Goal: Navigation & Orientation: Find specific page/section

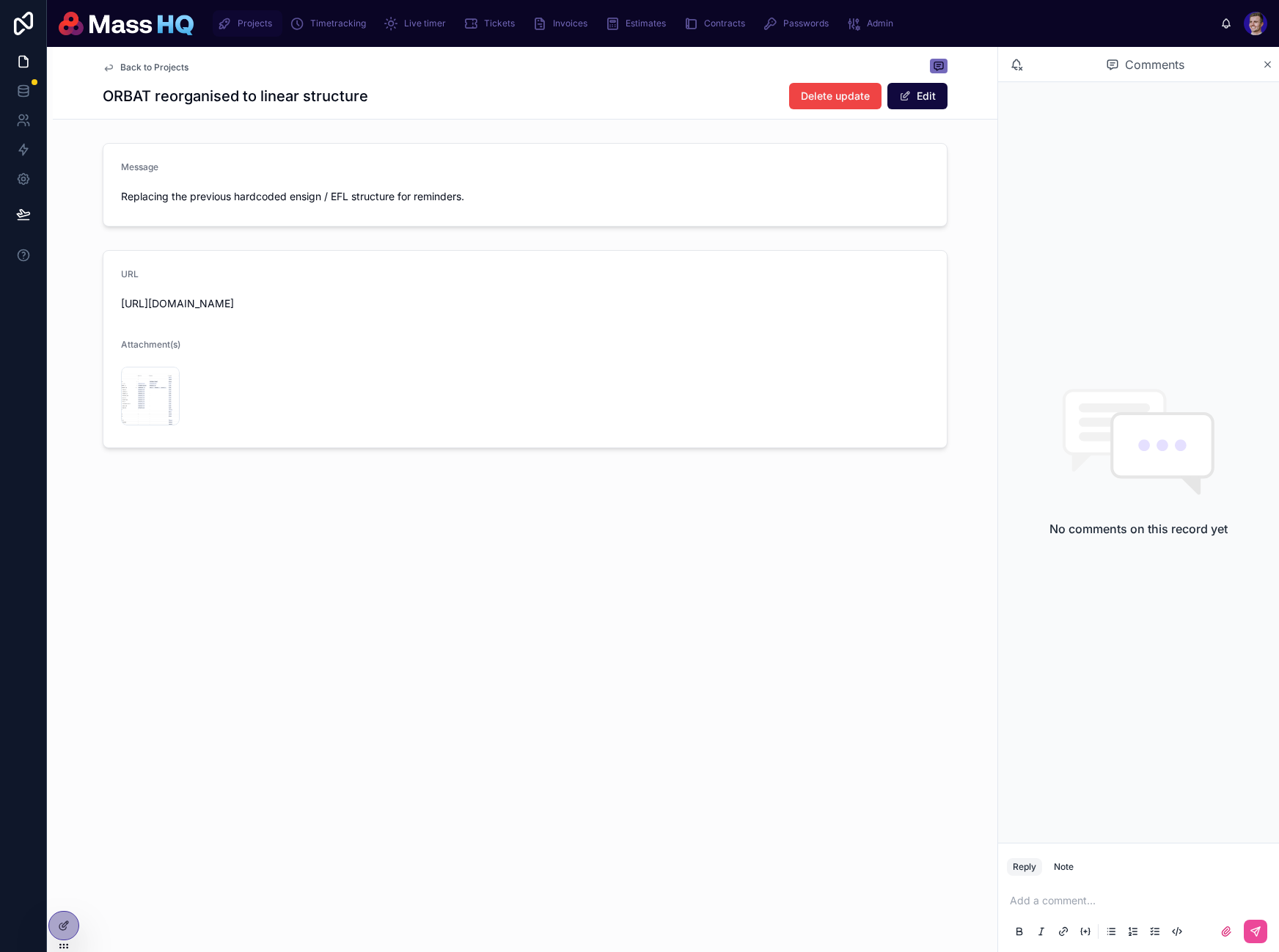
click at [267, 16] on div "Projects" at bounding box center [248, 23] width 61 height 24
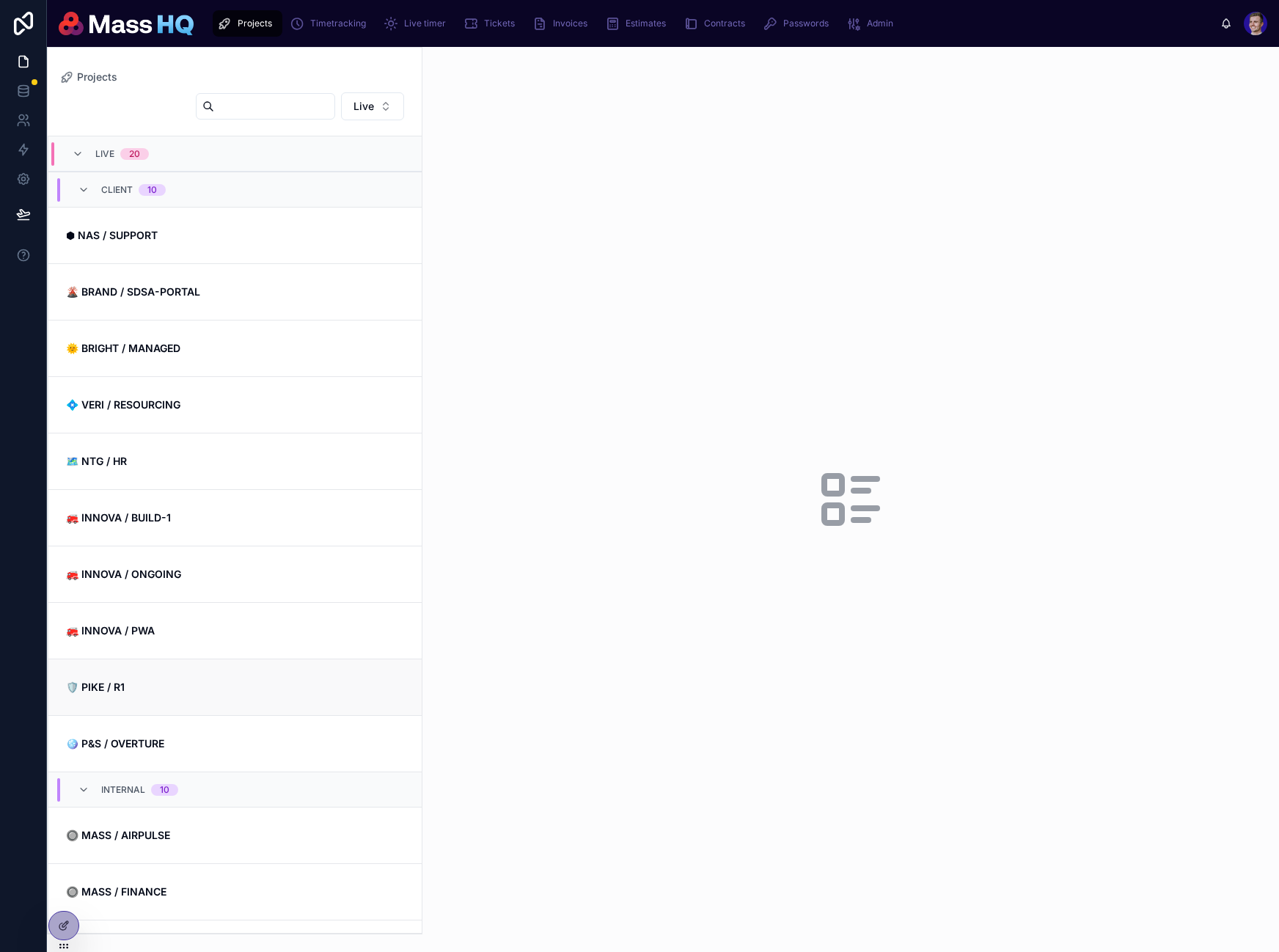
click at [190, 697] on link "🛡️ PIKE / R1" at bounding box center [236, 687] width 373 height 56
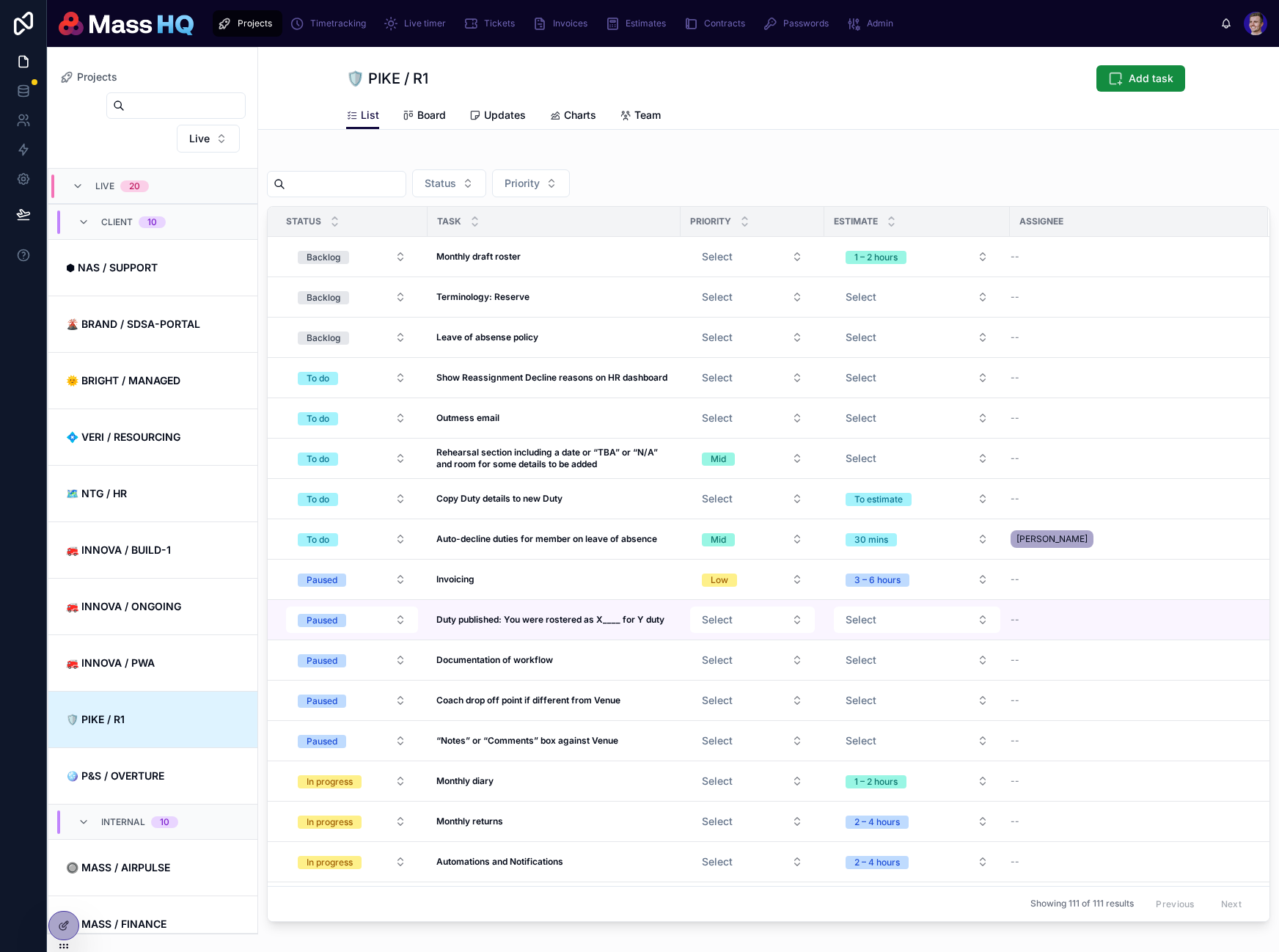
click at [782, 157] on div at bounding box center [768, 157] width 1004 height 8
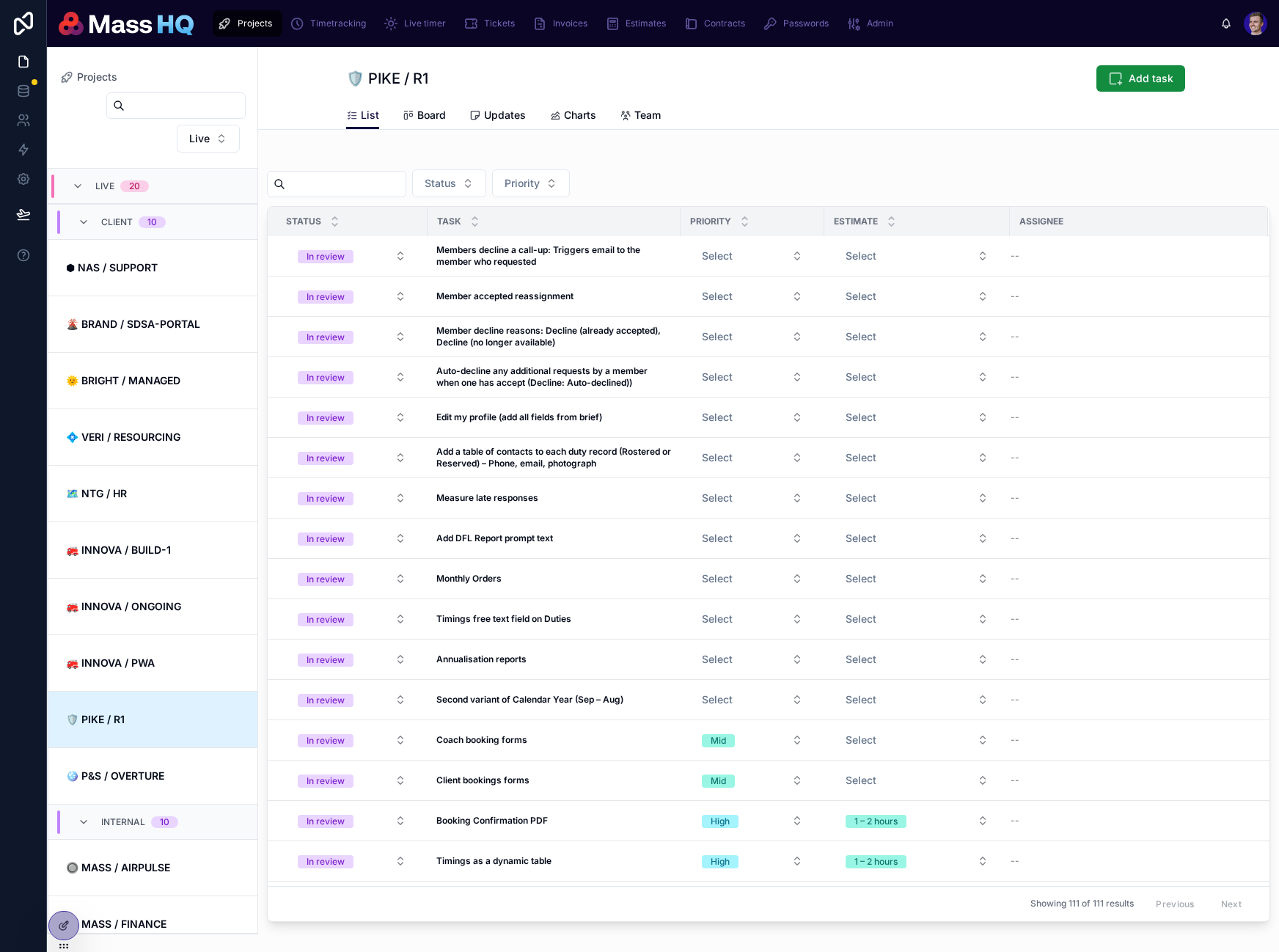
scroll to position [651, 0]
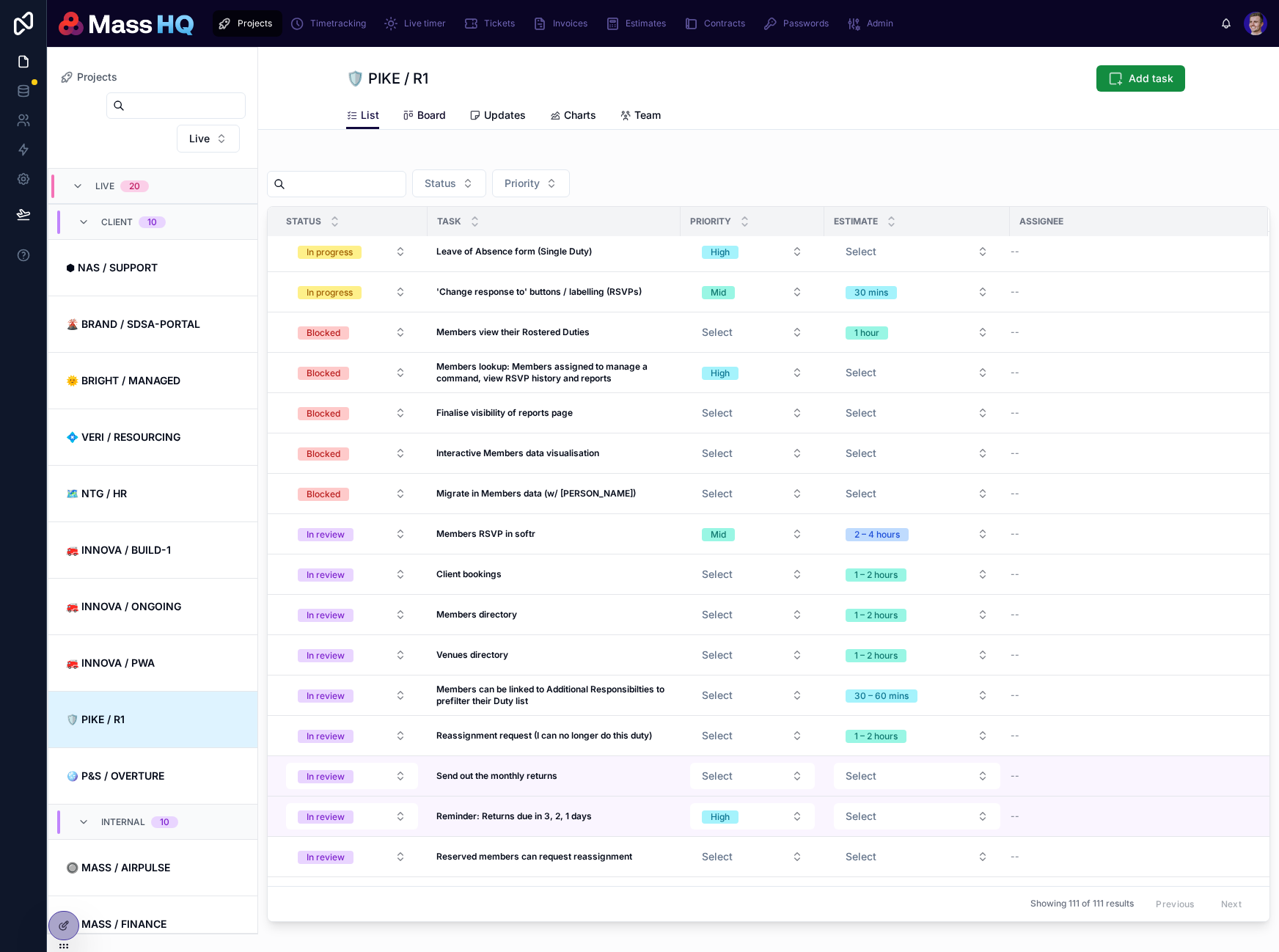
click at [420, 117] on span "Board" at bounding box center [432, 114] width 29 height 14
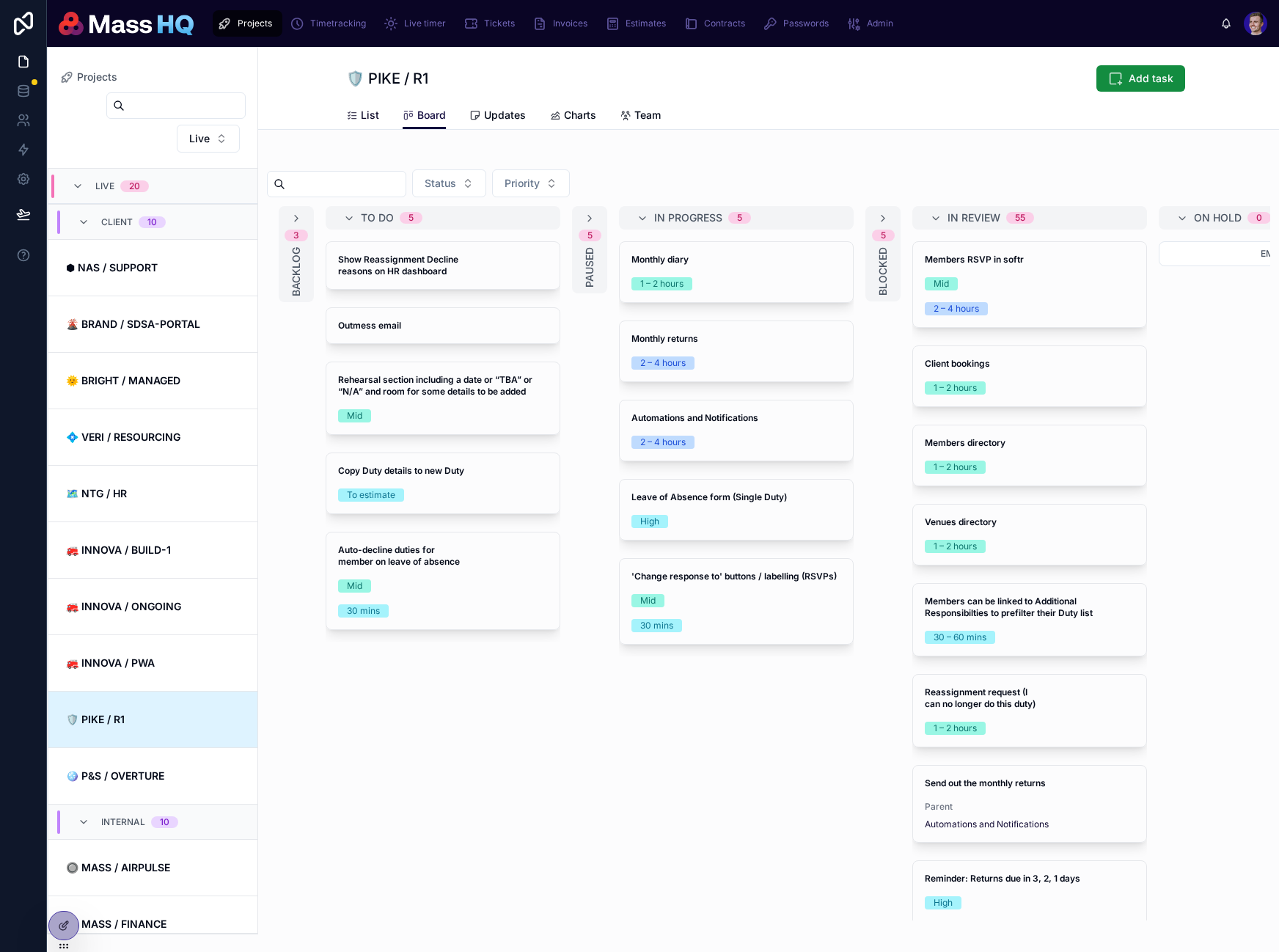
click at [350, 114] on icon at bounding box center [351, 115] width 11 height 11
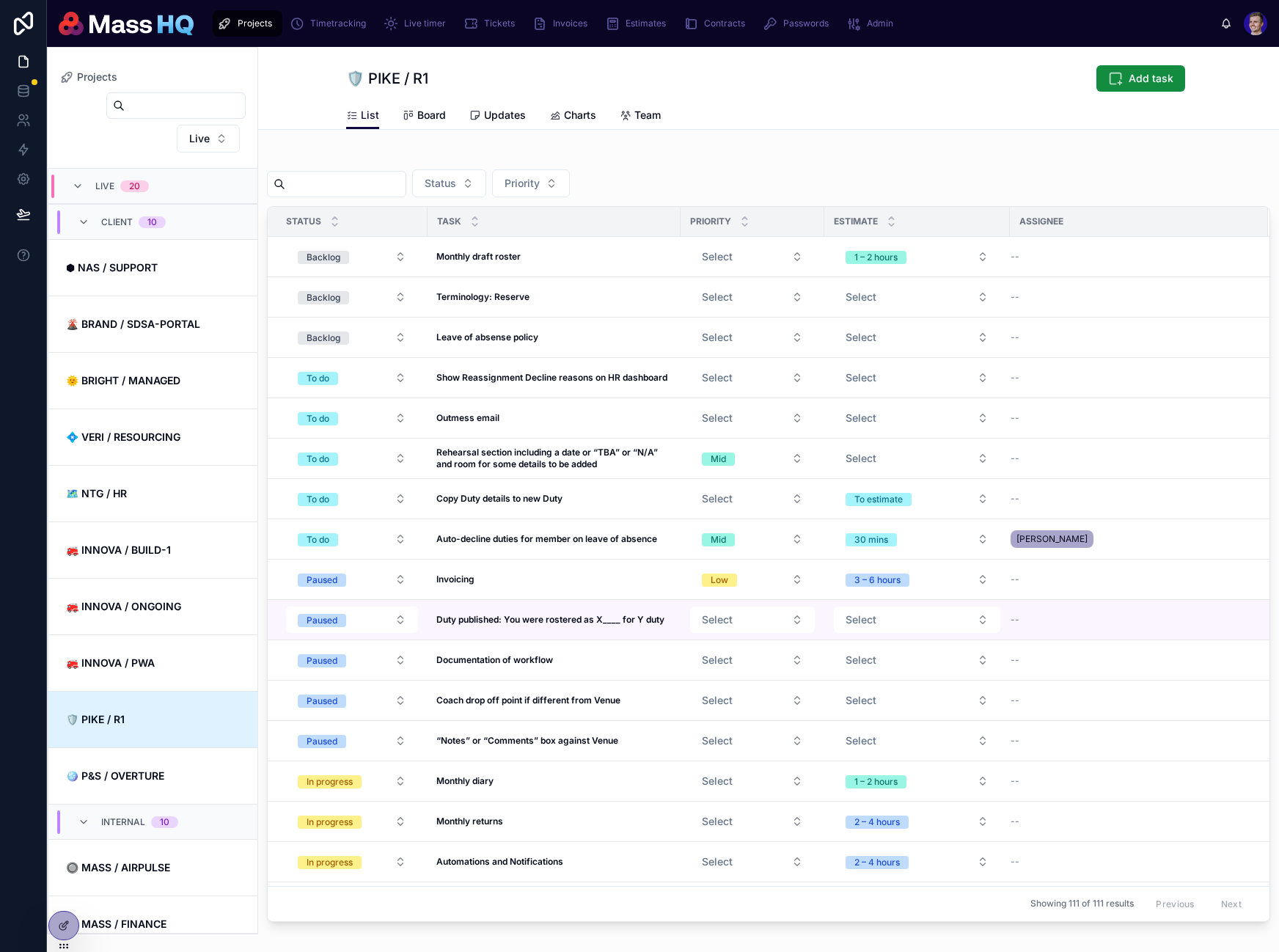
click at [895, 116] on div "List Board Updates Charts Team" at bounding box center [768, 115] width 845 height 28
click at [63, 893] on icon at bounding box center [62, 891] width 4 height 4
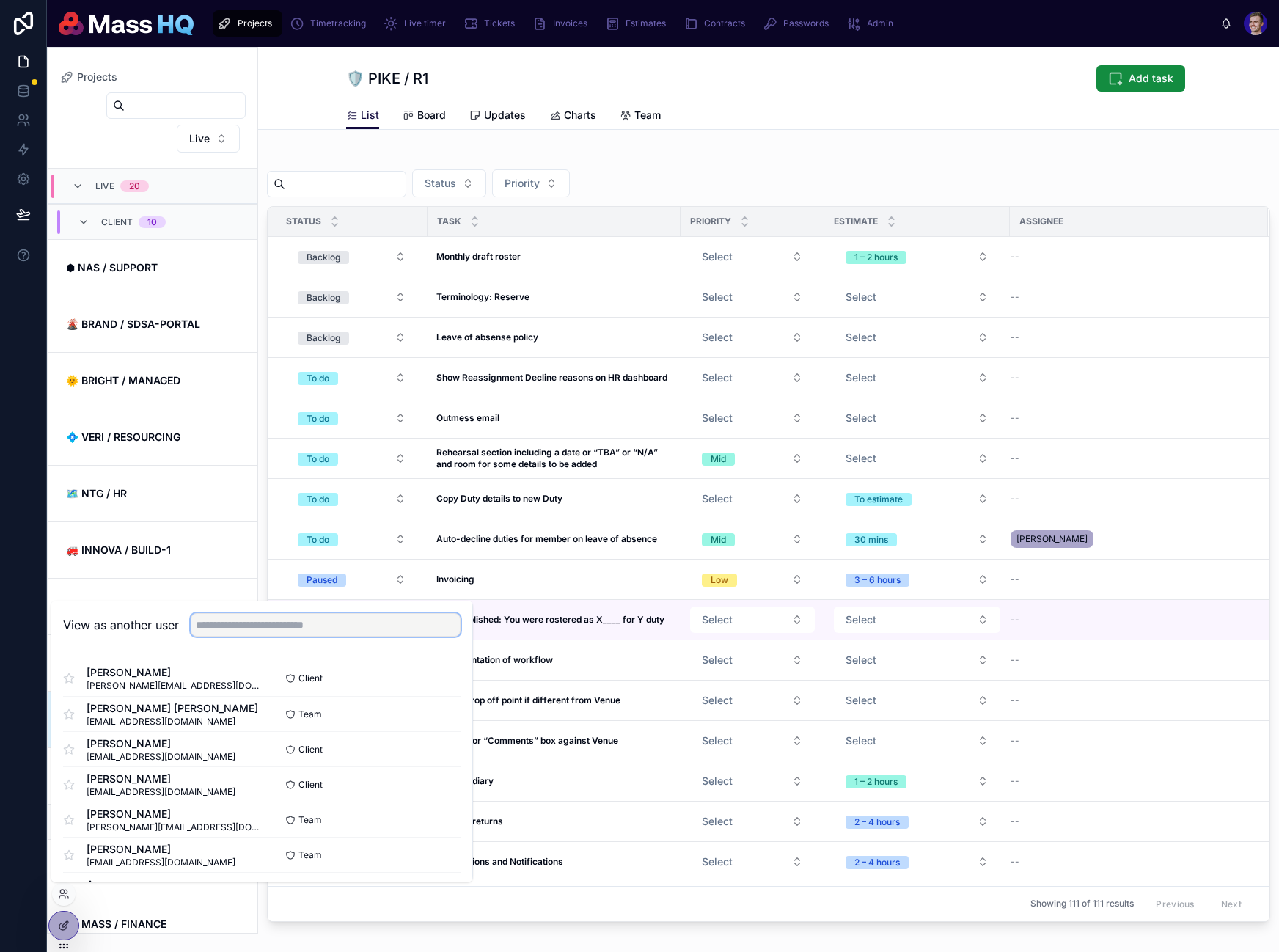
click at [341, 629] on input "text" at bounding box center [325, 625] width 270 height 24
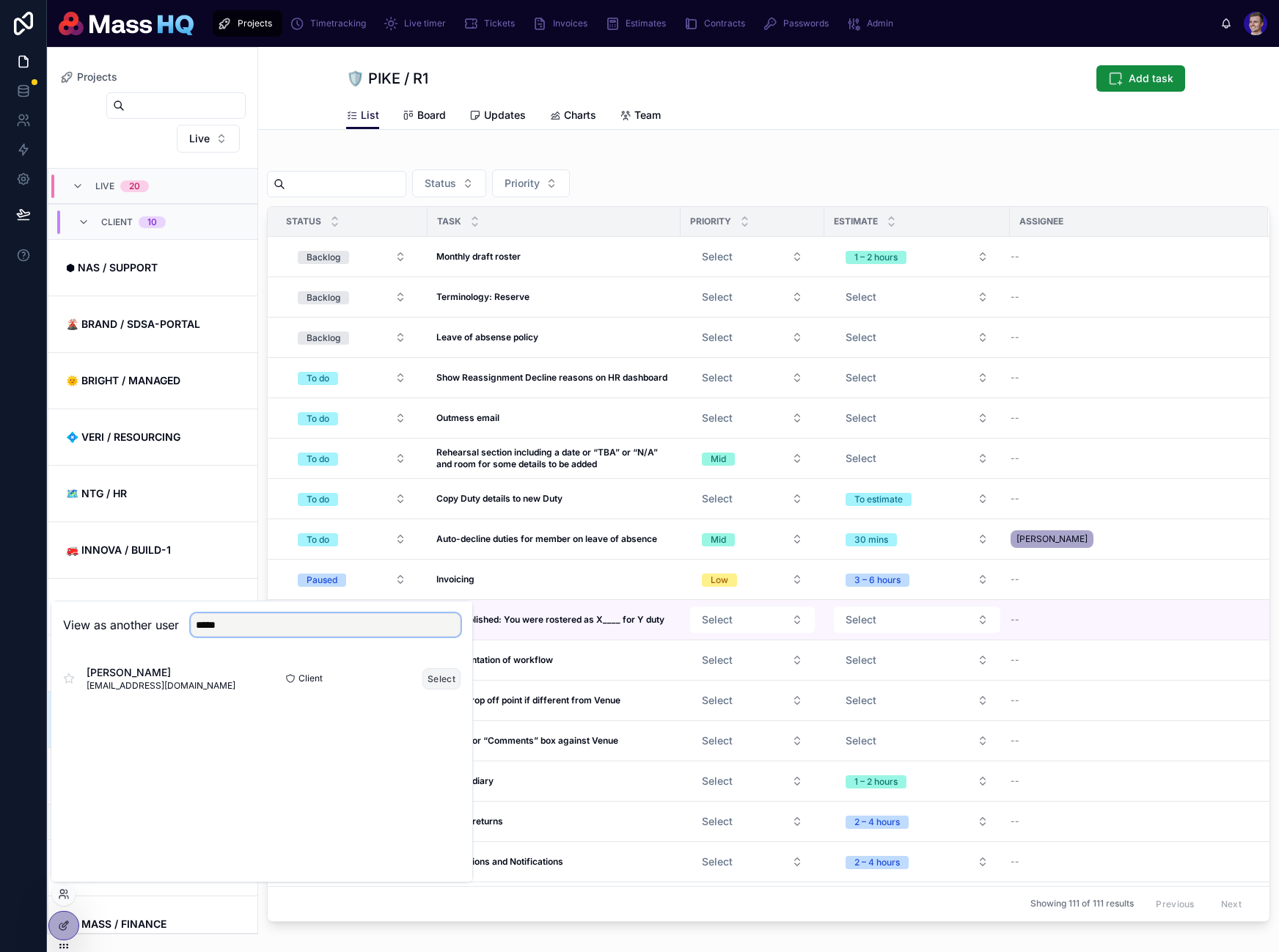
type input "*****"
click at [444, 681] on button "Select" at bounding box center [441, 679] width 38 height 21
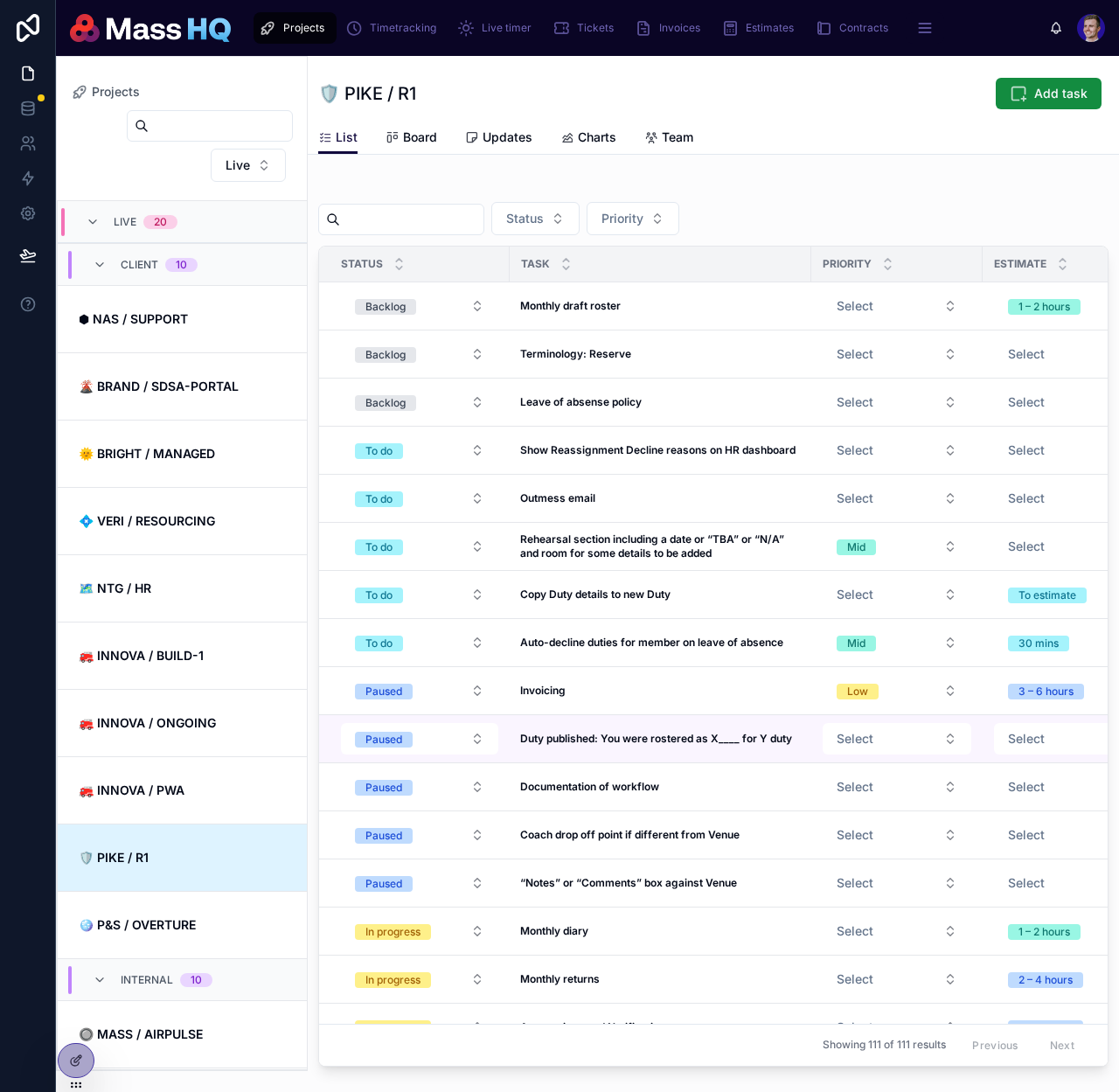
scroll to position [617, 0]
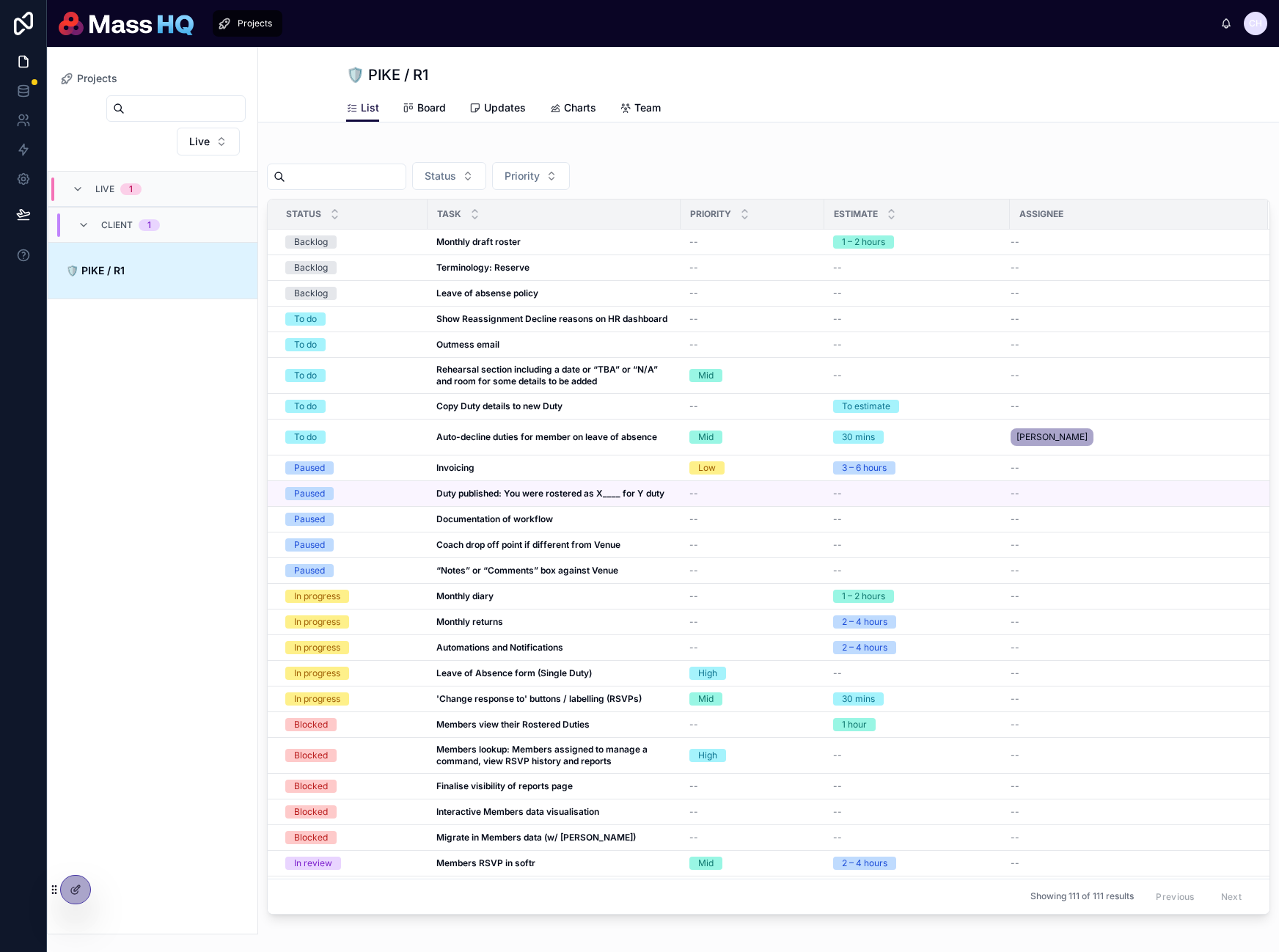
drag, startPoint x: 149, startPoint y: 263, endPoint x: 537, endPoint y: 127, distance: 411.1
click at [149, 263] on span "🛡️ PIKE / R1" at bounding box center [163, 270] width 194 height 14
drag, startPoint x: 797, startPoint y: 106, endPoint x: 656, endPoint y: 122, distance: 141.9
click at [797, 106] on div "List Board Updates Charts Team" at bounding box center [768, 107] width 845 height 28
click at [457, 107] on div "List Board Updates Charts Team" at bounding box center [768, 107] width 845 height 28
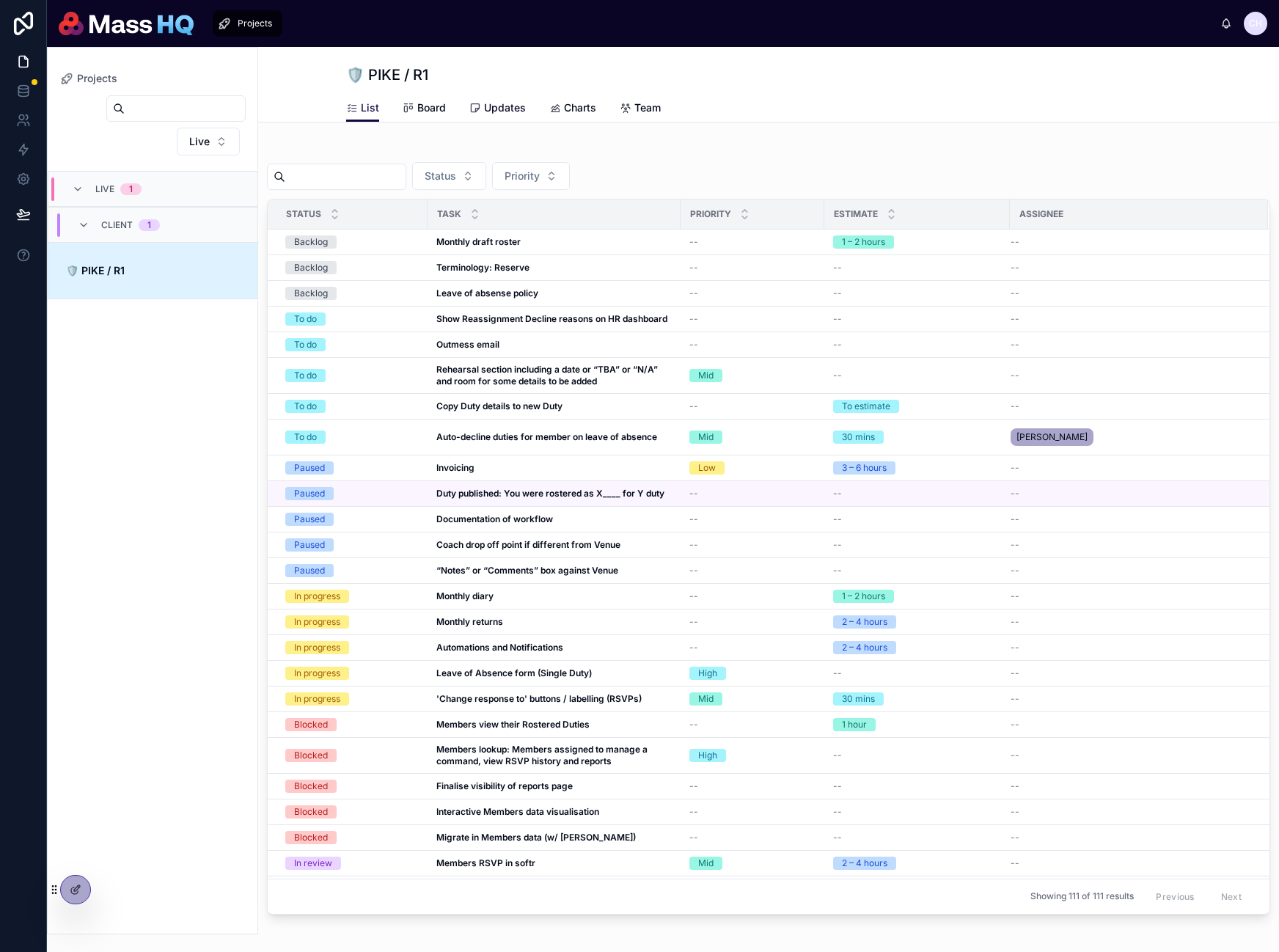
click at [497, 110] on span "Updates" at bounding box center [505, 107] width 42 height 14
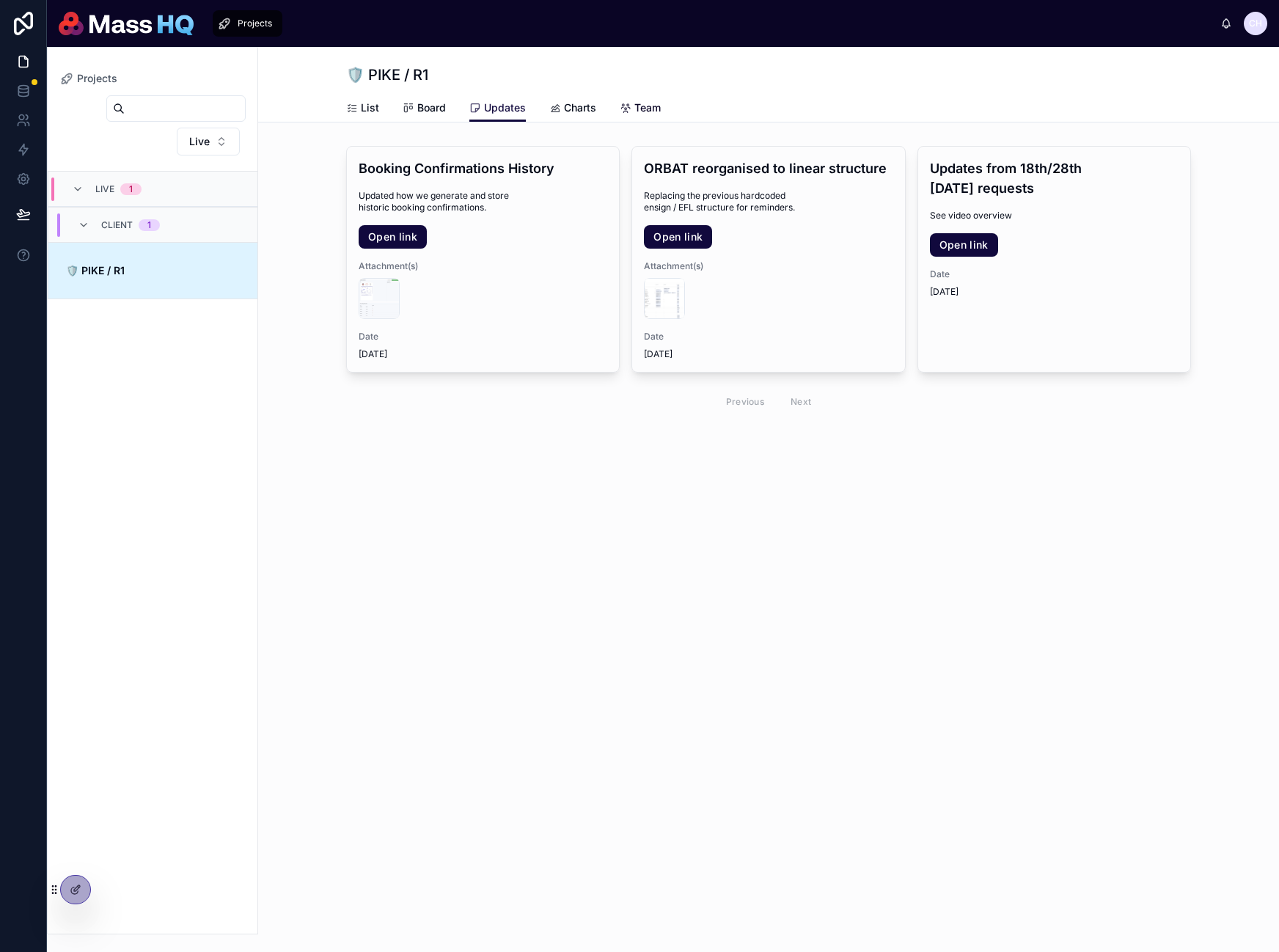
click at [651, 96] on link "Team" at bounding box center [640, 109] width 41 height 29
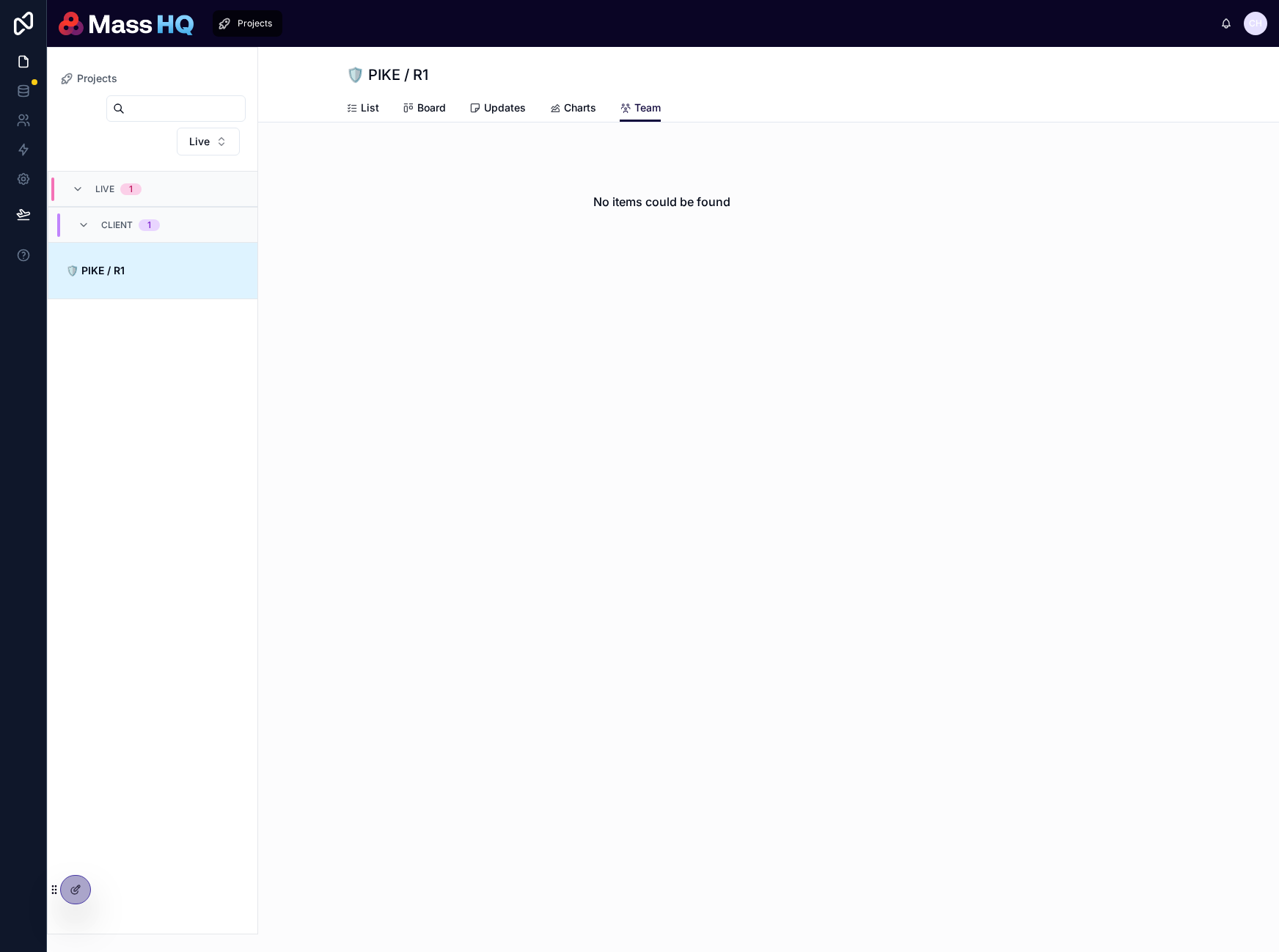
click at [609, 264] on div "Back to Projects Projects 🛡️ PIKE / R1 Team List Board Updates Charts Team No i…" at bounding box center [769, 202] width 1021 height 310
